Goal: Task Accomplishment & Management: Manage account settings

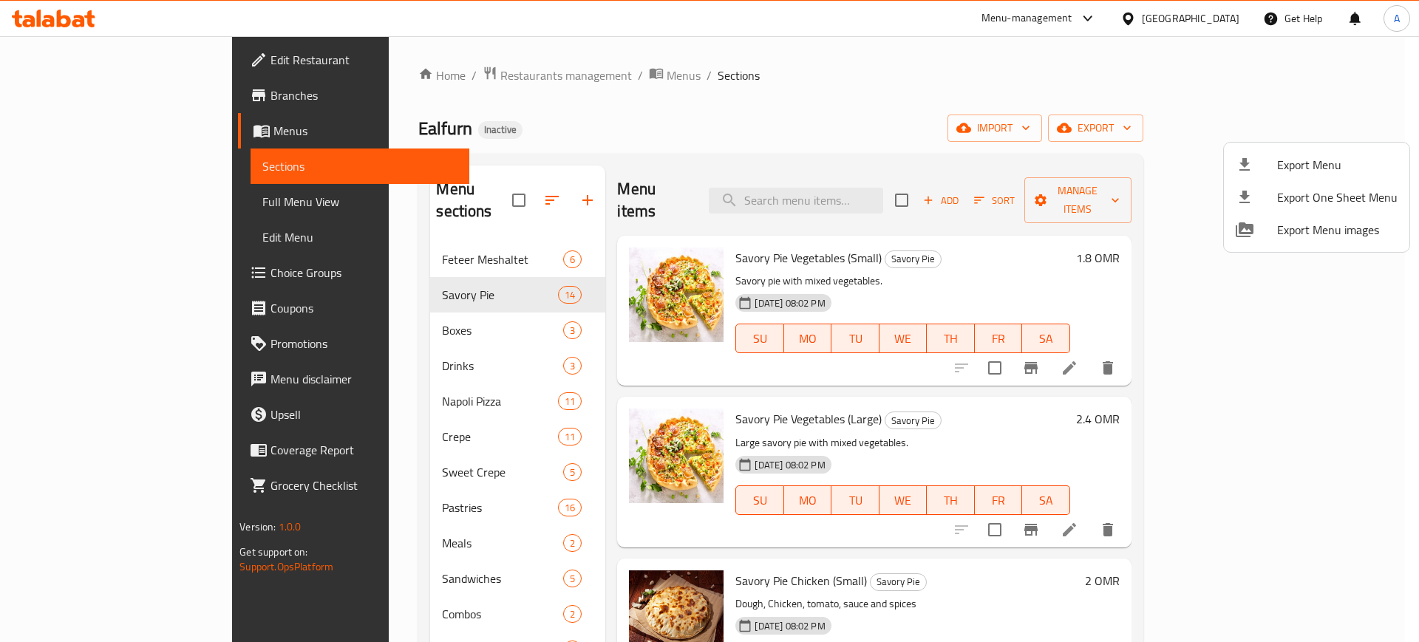
click at [1203, 20] on div at bounding box center [709, 321] width 1419 height 642
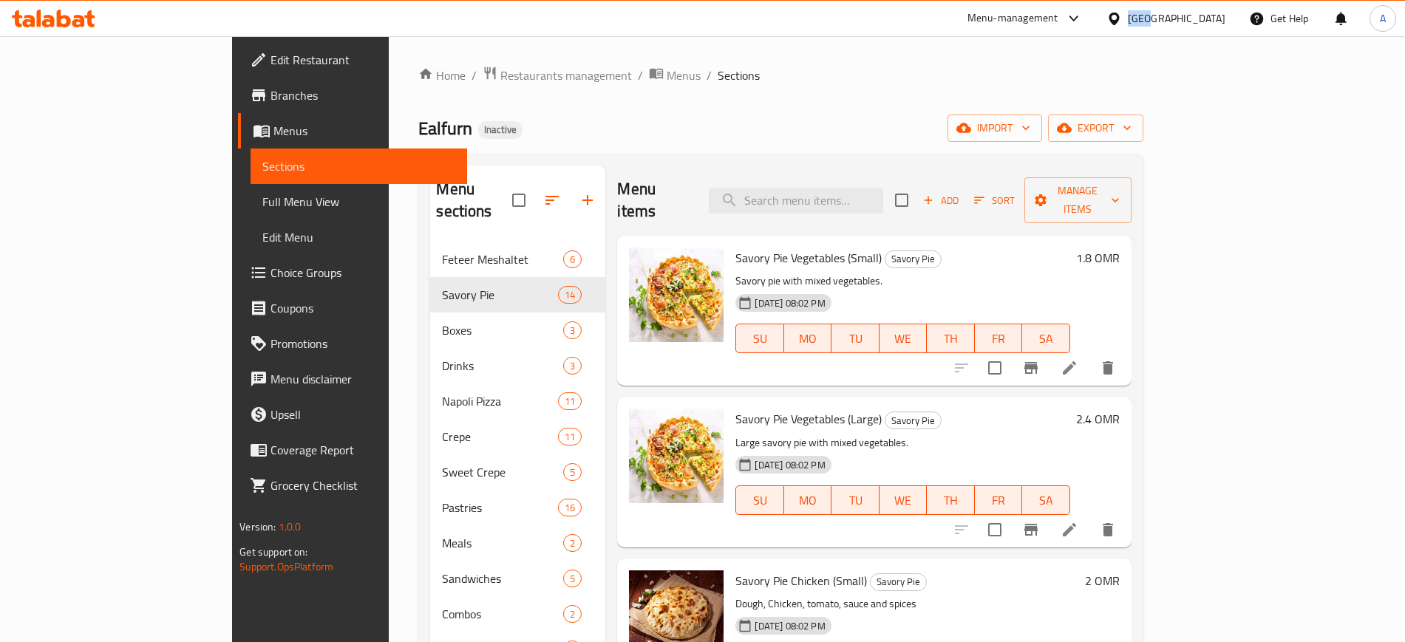
click at [1203, 20] on div "Oman" at bounding box center [1177, 18] width 98 height 16
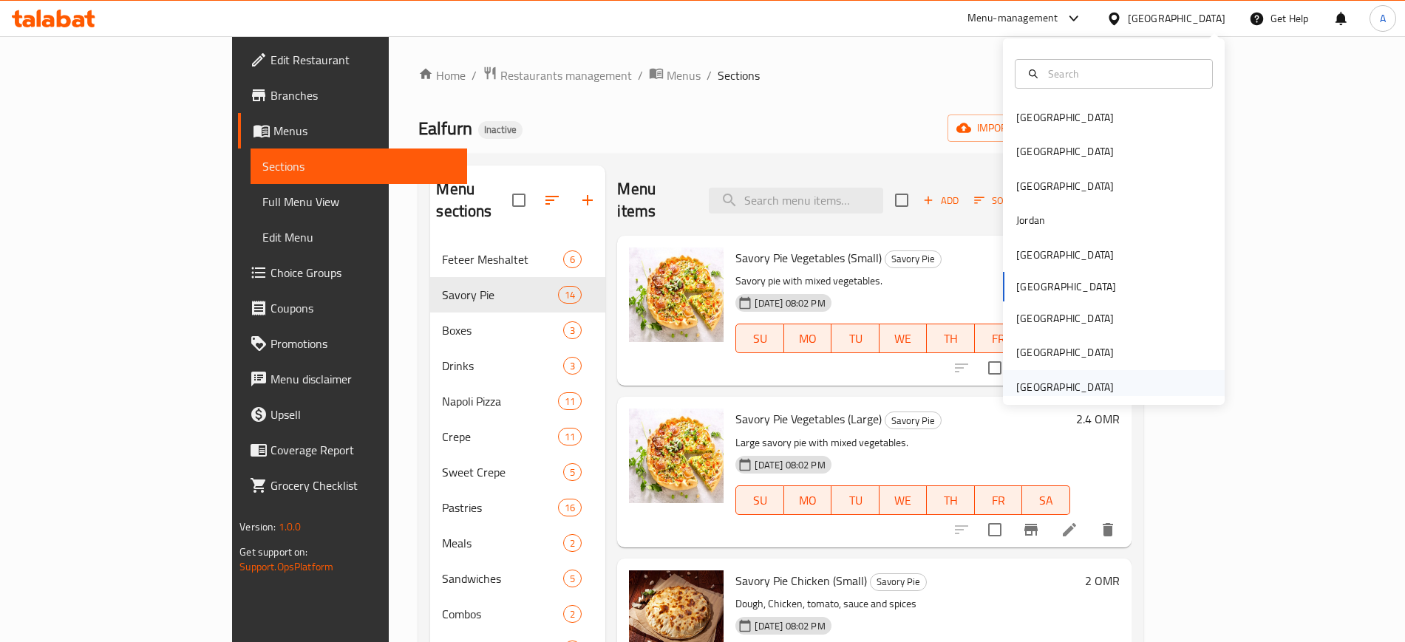
click at [1020, 375] on div "[GEOGRAPHIC_DATA]" at bounding box center [1065, 387] width 121 height 34
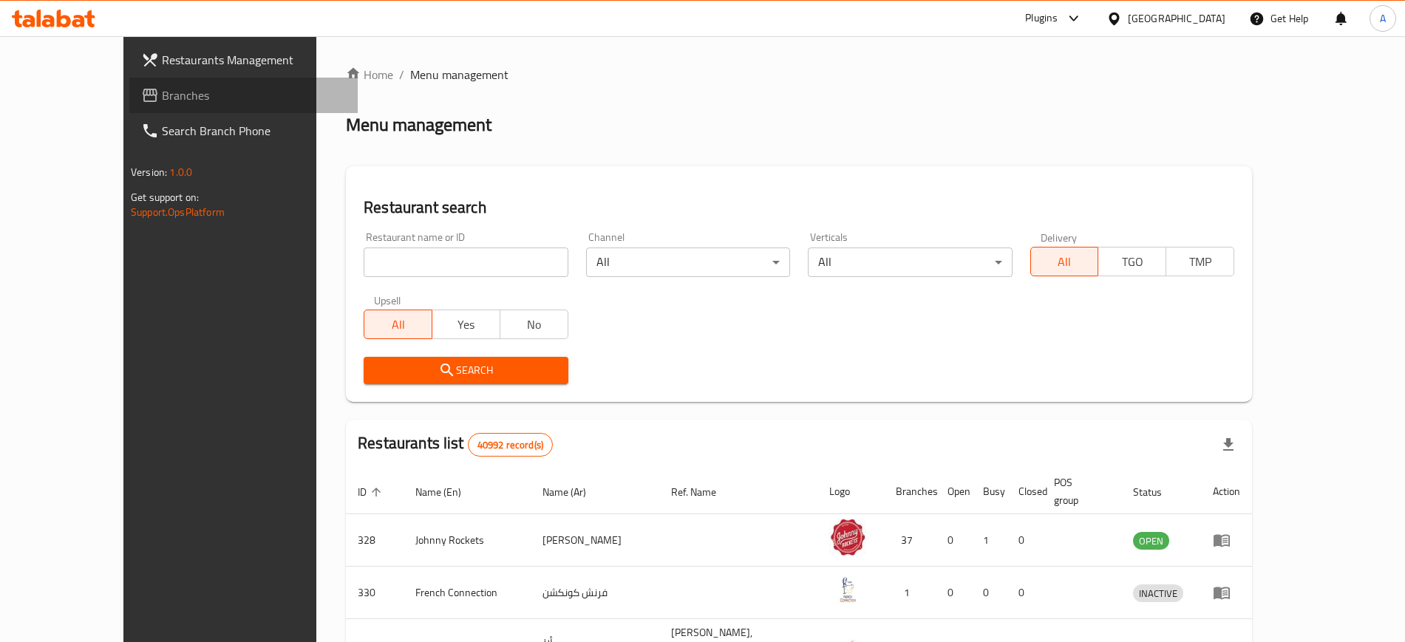
click at [162, 102] on span "Branches" at bounding box center [254, 95] width 184 height 18
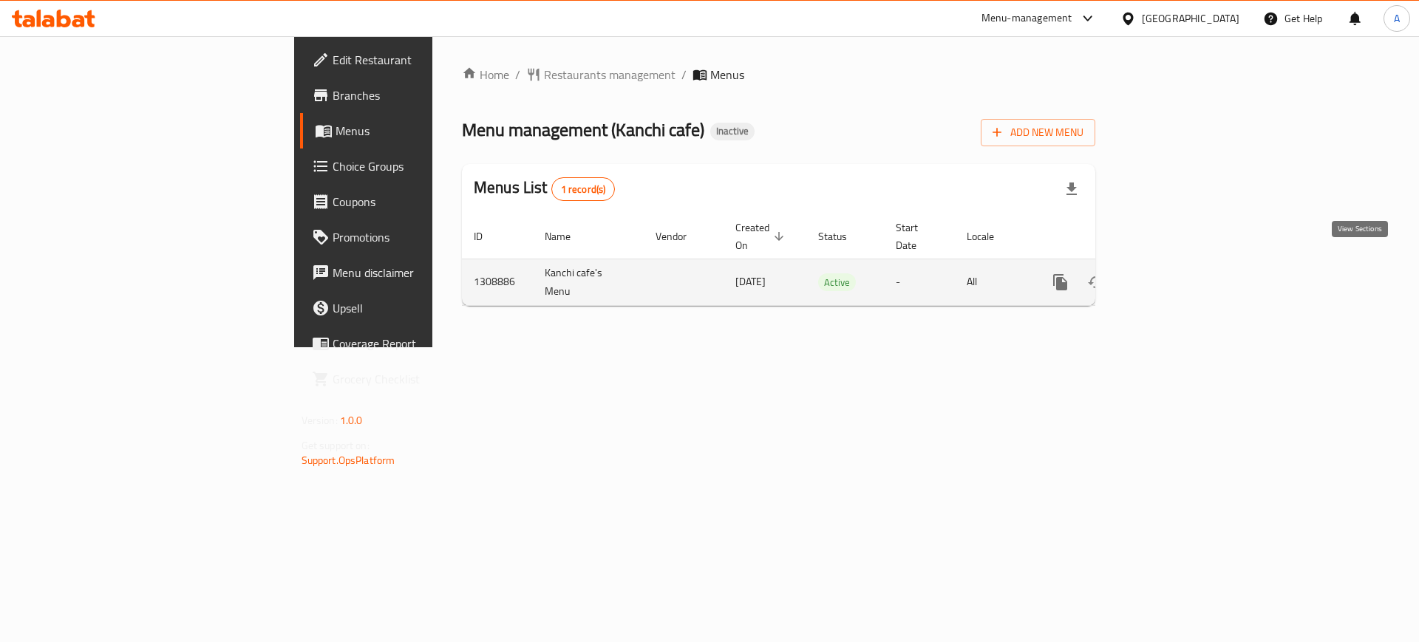
click at [1174, 276] on icon "enhanced table" at bounding box center [1167, 282] width 13 height 13
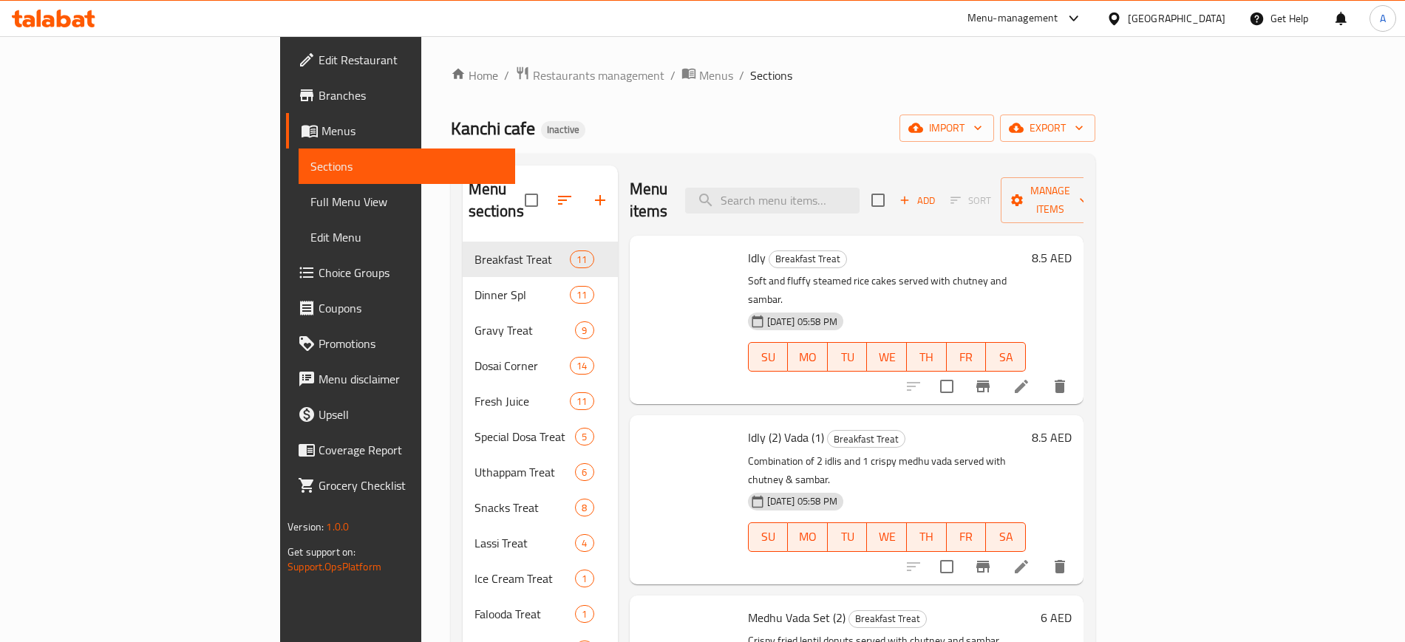
click at [1022, 427] on h6 "Idly (2) Vada (1) Breakfast Treat" at bounding box center [887, 437] width 278 height 21
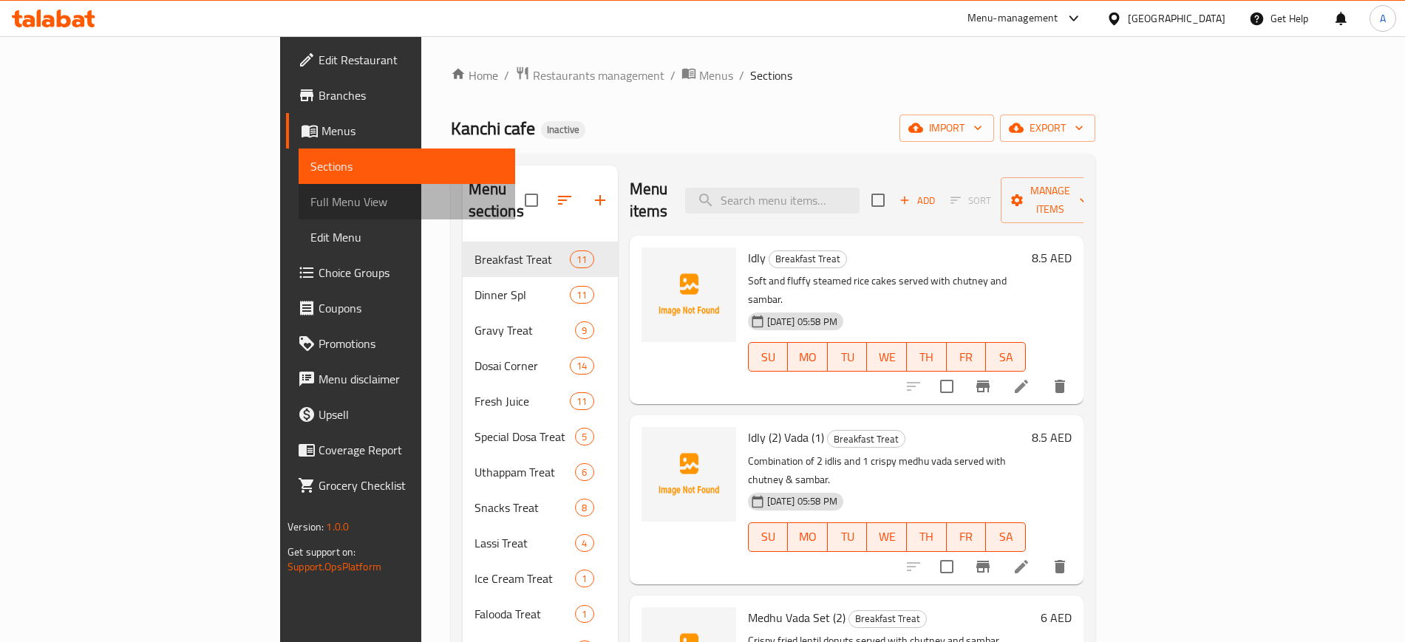
click at [310, 201] on span "Full Menu View" at bounding box center [406, 202] width 192 height 18
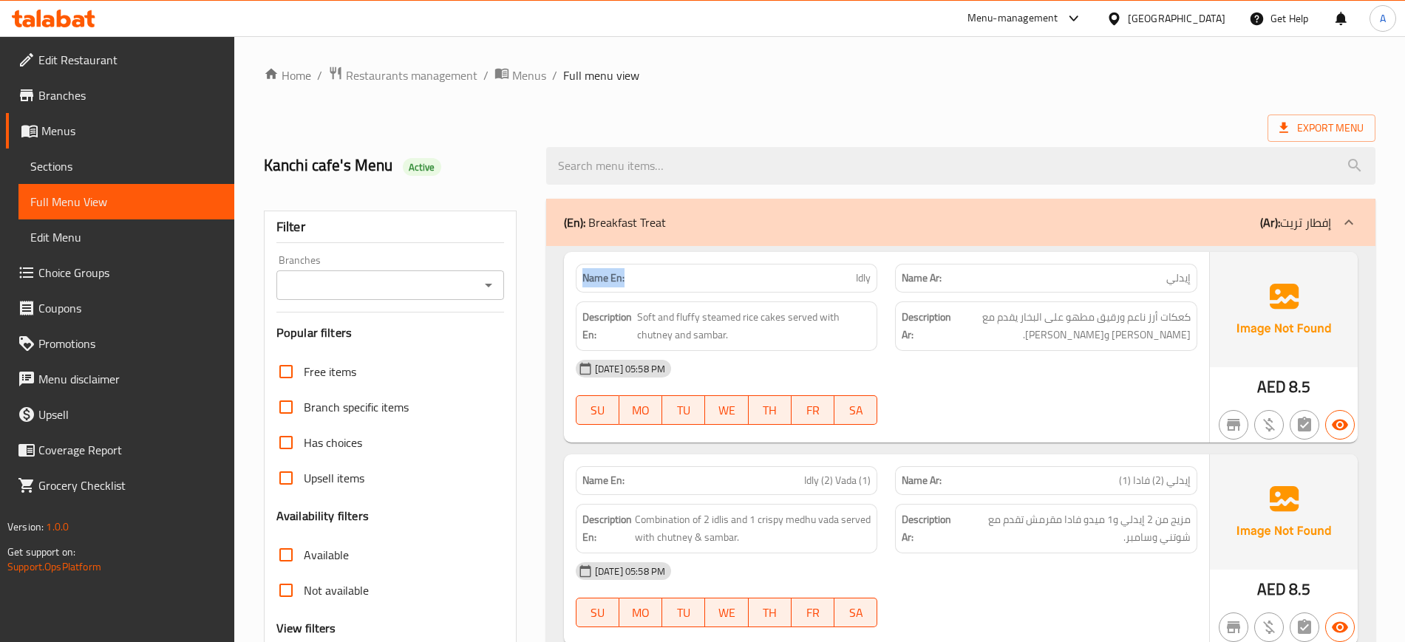
drag, startPoint x: 634, startPoint y: 274, endPoint x: 580, endPoint y: 272, distance: 54.0
click at [580, 272] on div "Name En: Idly" at bounding box center [727, 278] width 302 height 29
copy strong "Name En:"
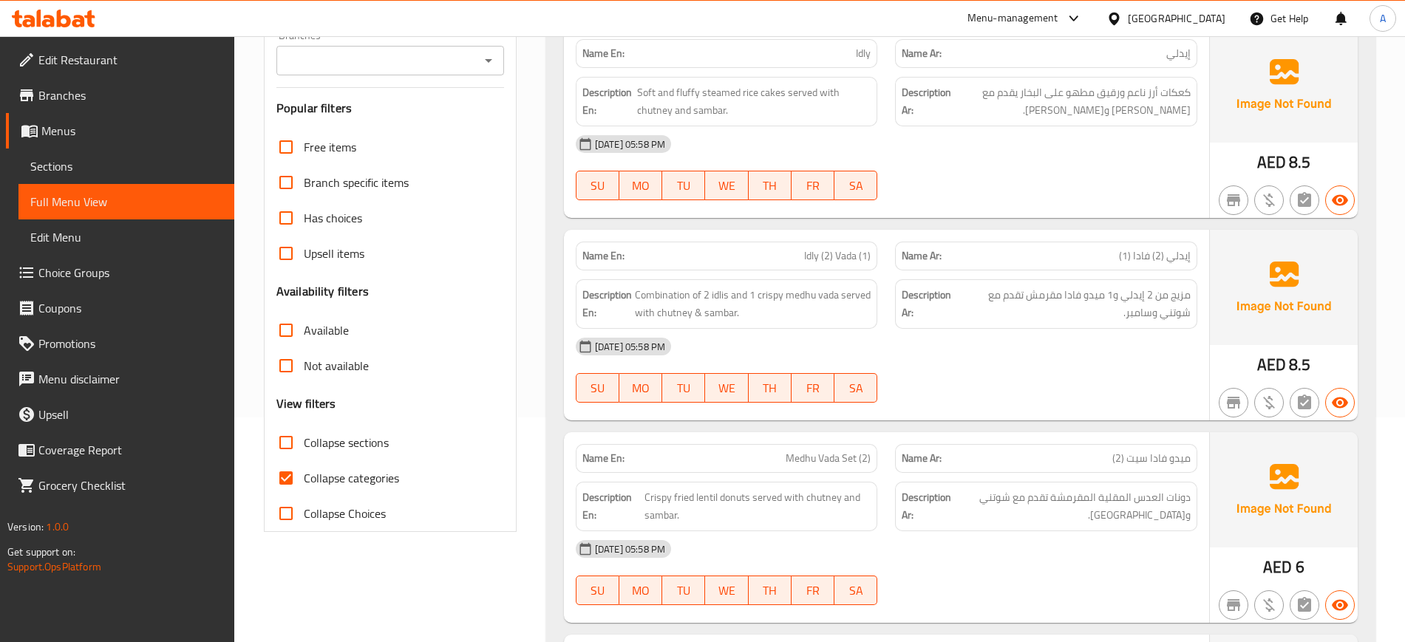
scroll to position [224, 0]
click at [319, 482] on span "Collapse categories" at bounding box center [351, 479] width 95 height 18
click at [304, 482] on input "Collapse categories" at bounding box center [285, 478] width 35 height 35
checkbox input "false"
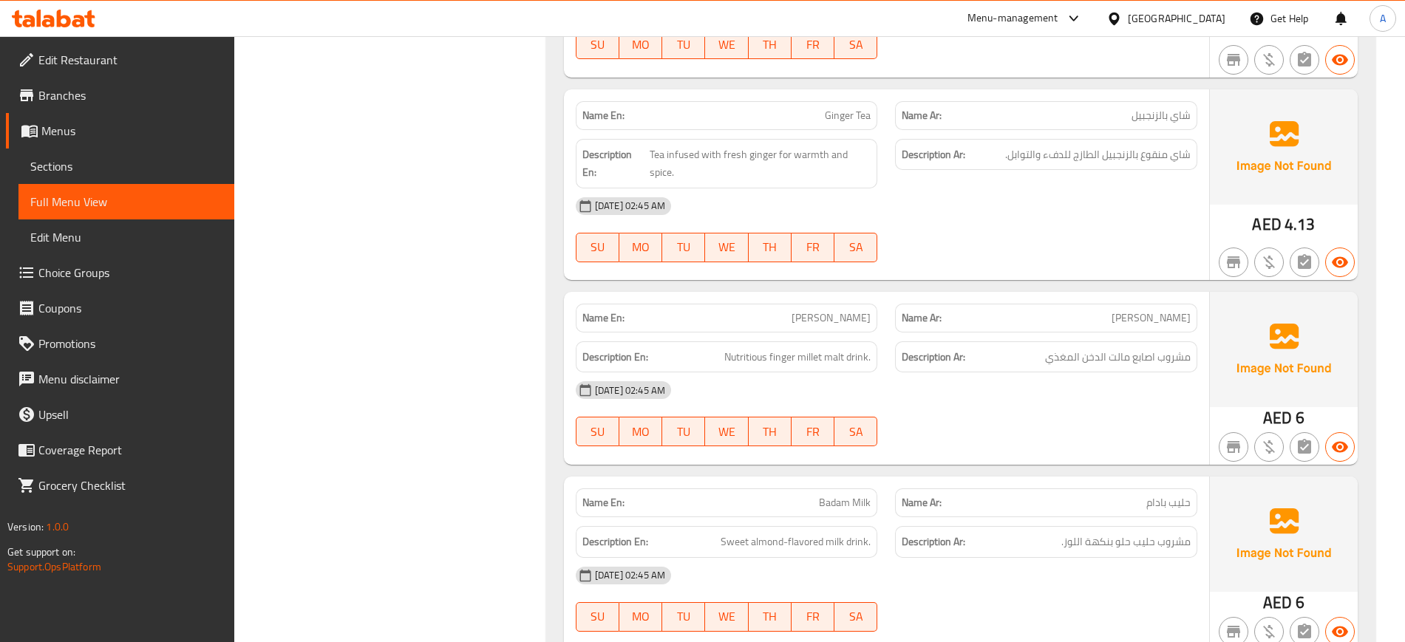
scroll to position [31423, 0]
